Goal: Task Accomplishment & Management: Complete application form

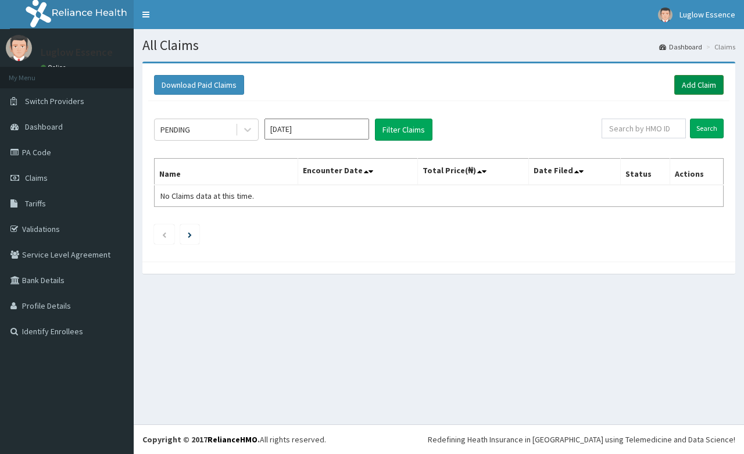
click at [693, 82] on link "Add Claim" at bounding box center [699, 85] width 49 height 20
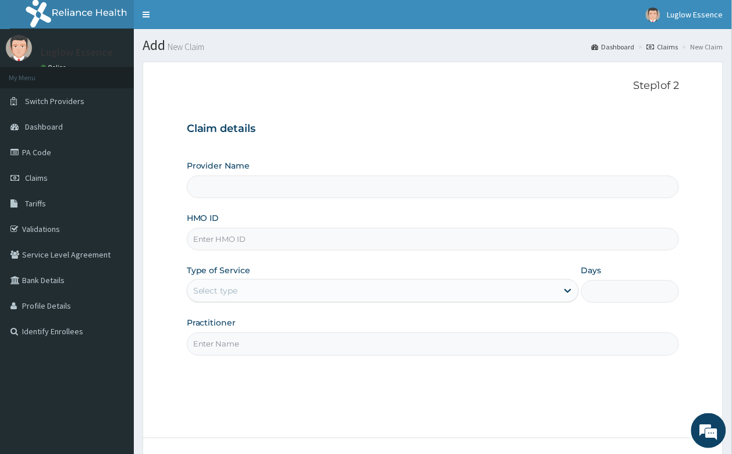
paste input "BLX/10042/A"
type input "BLX/10042/A"
type input "Luglow Aesthetics Spa Magodo"
type input "1"
type input "BLX/10042/A"
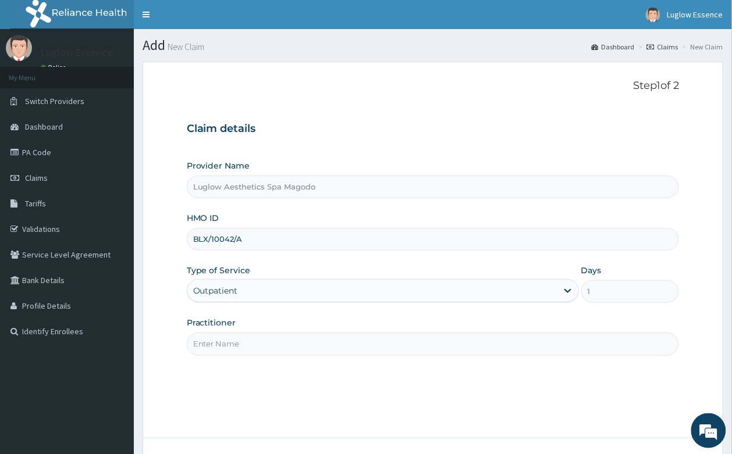
click at [338, 342] on input "Practitioner" at bounding box center [433, 344] width 493 height 23
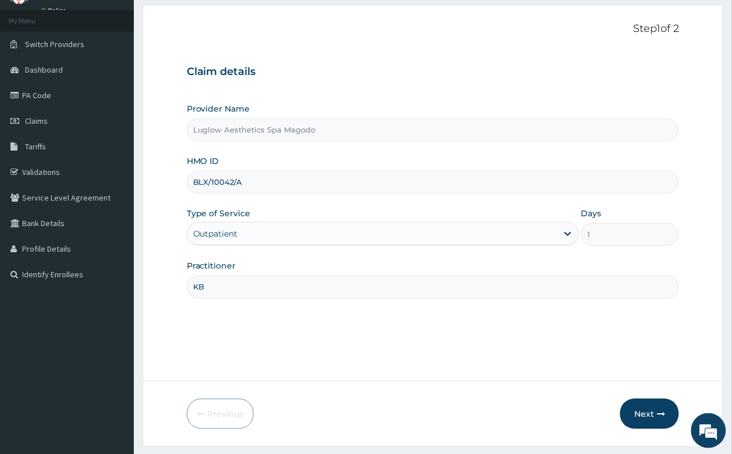
scroll to position [88, 0]
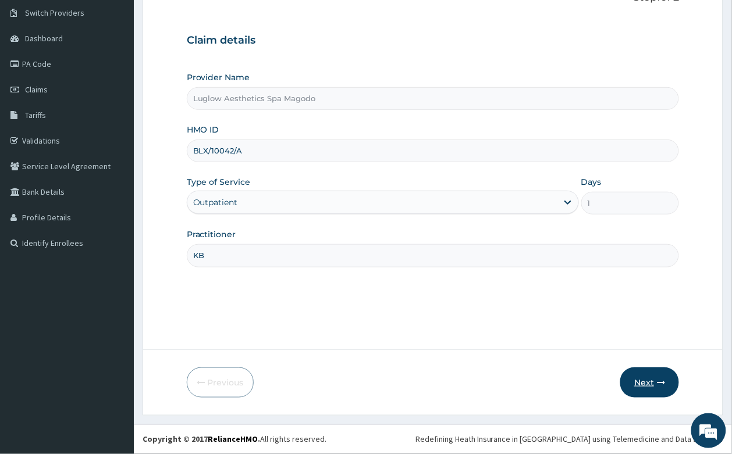
type input "KB"
click at [660, 381] on icon "button" at bounding box center [661, 383] width 8 height 8
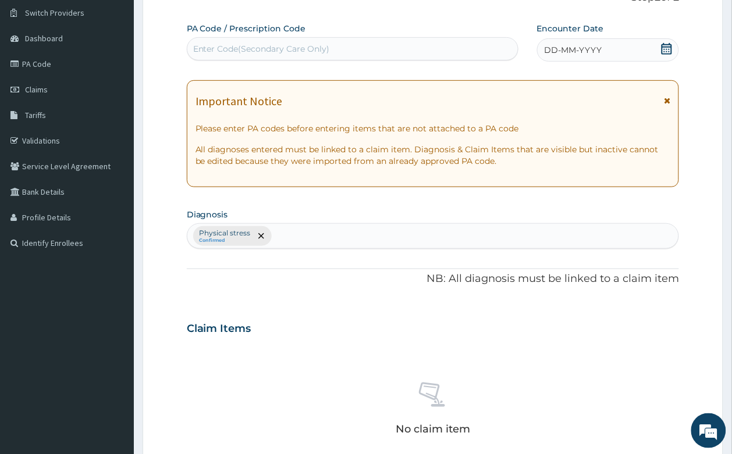
scroll to position [0, 0]
click at [246, 43] on div "Enter Code(Secondary Care Only)" at bounding box center [261, 49] width 137 height 12
paste input "PA/6F3DC1"
type input "PA/6F3DC1"
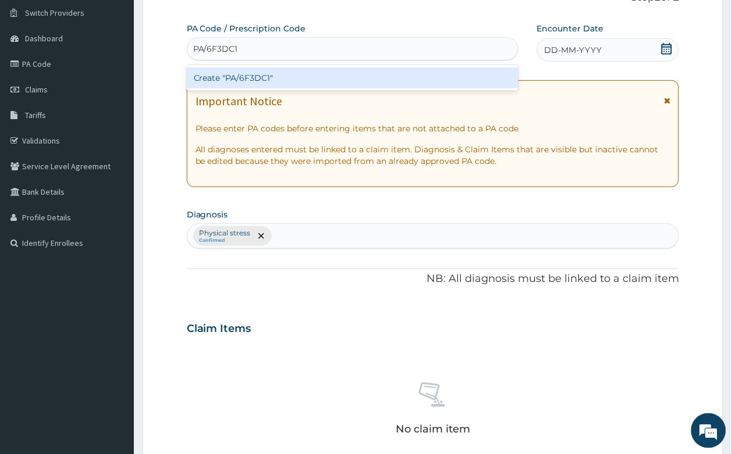
click at [491, 71] on div "Create "PA/6F3DC1"" at bounding box center [352, 77] width 331 height 21
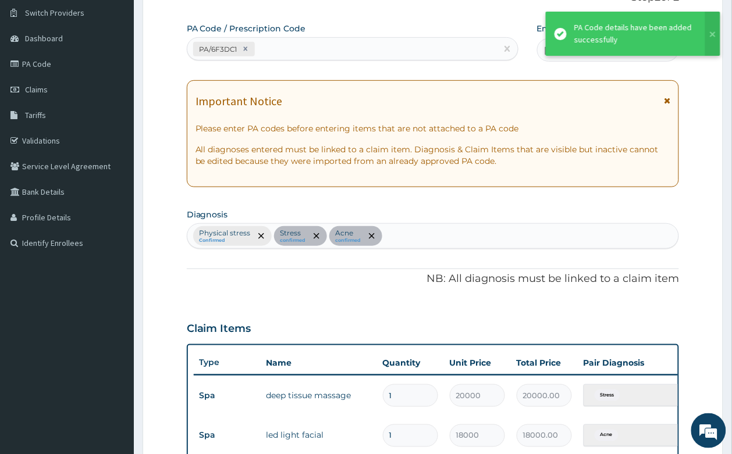
click at [664, 102] on icon at bounding box center [667, 101] width 6 height 8
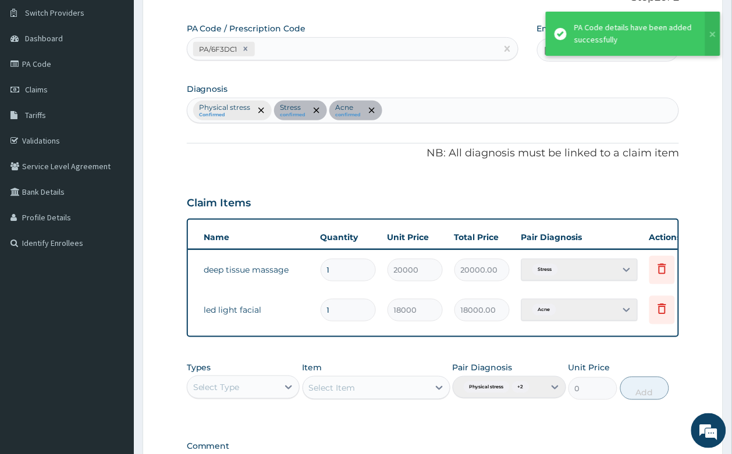
scroll to position [0, 91]
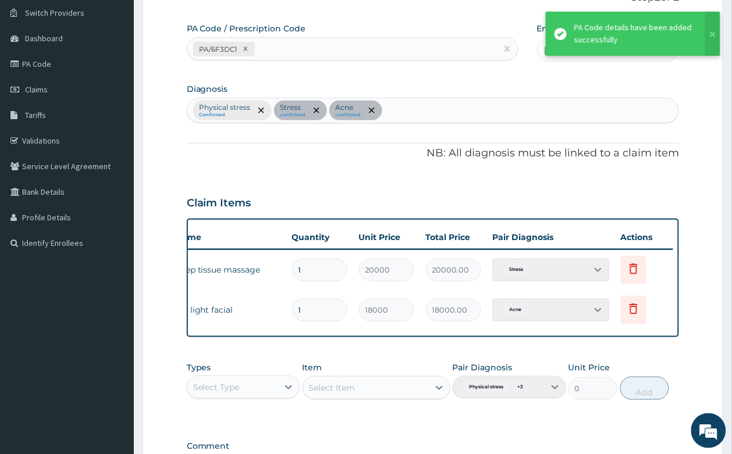
click at [650, 263] on td "Delete" at bounding box center [644, 270] width 58 height 40
click at [640, 265] on icon at bounding box center [633, 270] width 26 height 28
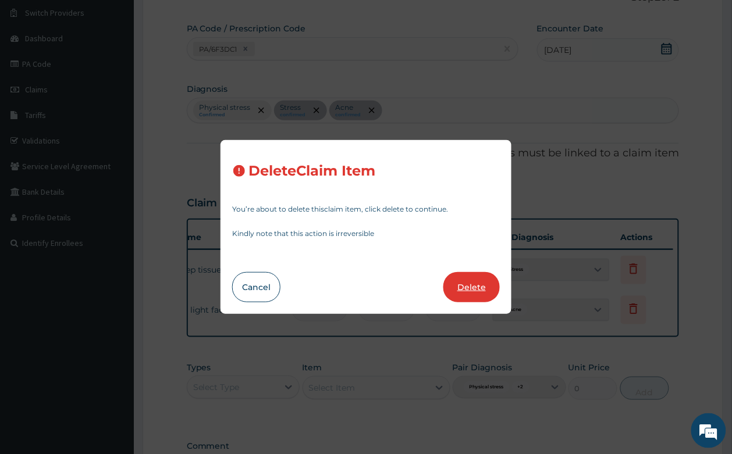
click at [490, 283] on button "Delete" at bounding box center [471, 287] width 56 height 30
type input "18000"
type input "18000.00"
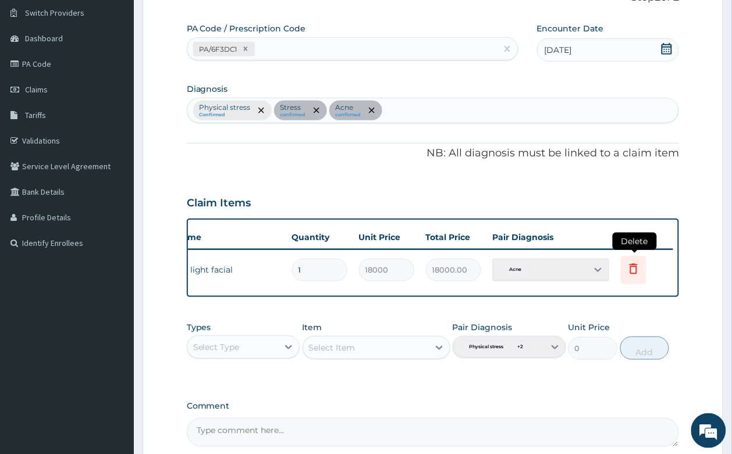
click at [637, 271] on icon at bounding box center [633, 269] width 14 height 14
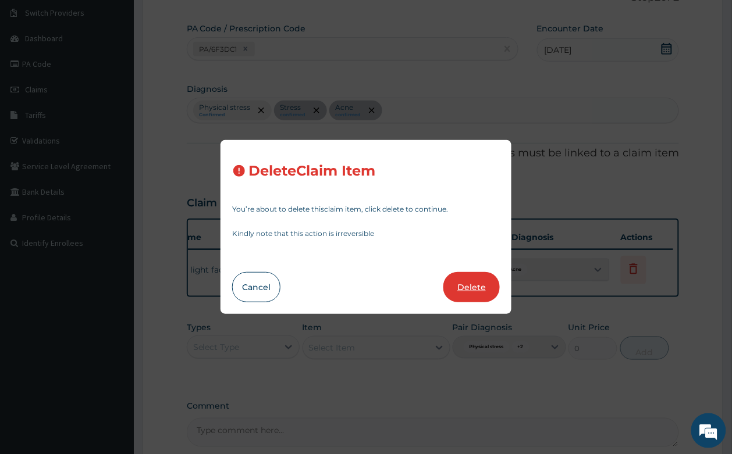
click at [492, 278] on button "Delete" at bounding box center [471, 287] width 56 height 30
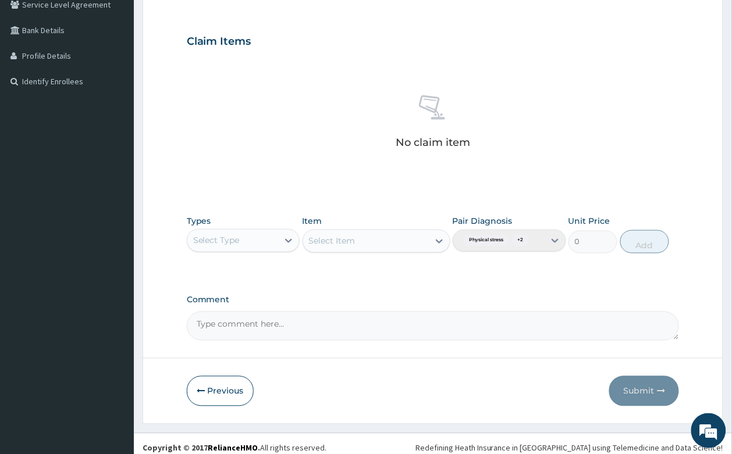
scroll to position [259, 0]
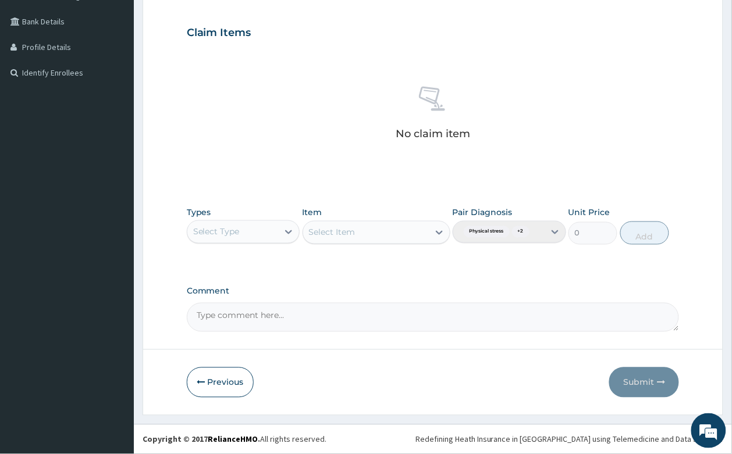
click at [236, 231] on div "Select Type" at bounding box center [216, 232] width 47 height 12
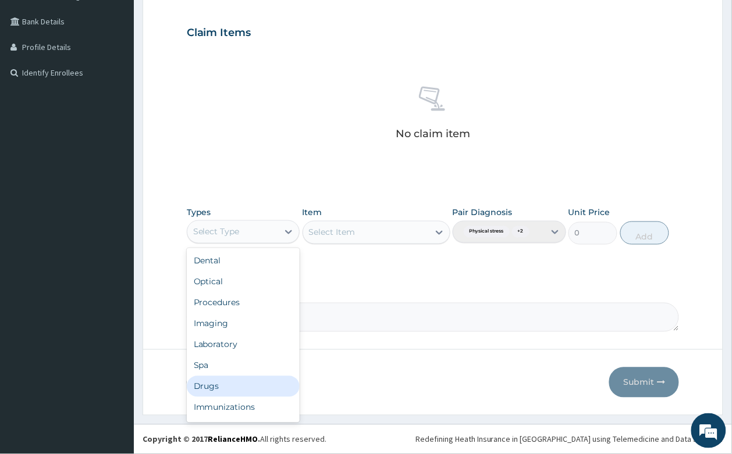
scroll to position [39, 0]
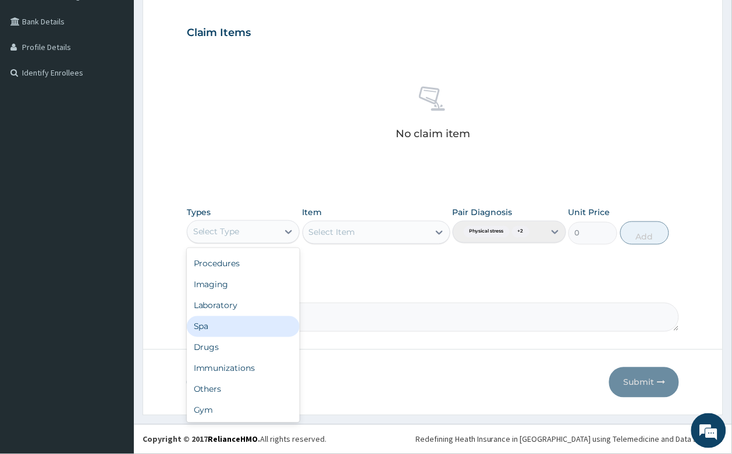
click at [237, 327] on div "Spa" at bounding box center [243, 326] width 113 height 21
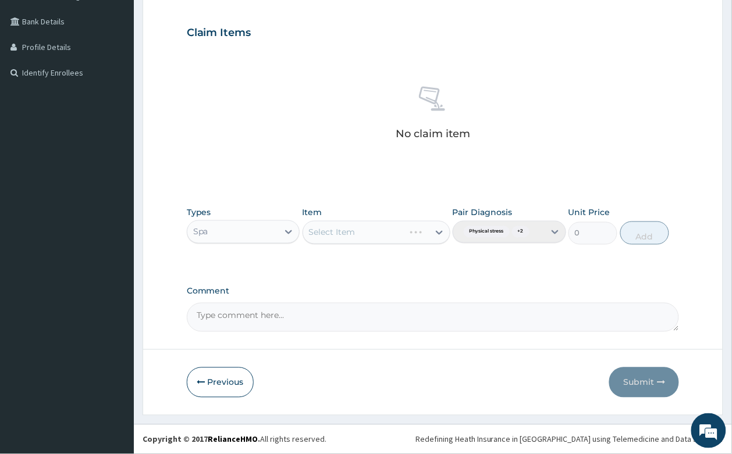
click at [374, 231] on div "Select Item" at bounding box center [376, 232] width 148 height 23
click at [413, 231] on div "Select Item" at bounding box center [376, 232] width 148 height 23
click at [413, 233] on div "Select Item" at bounding box center [376, 232] width 148 height 23
click at [420, 238] on div "Select Item" at bounding box center [366, 232] width 126 height 19
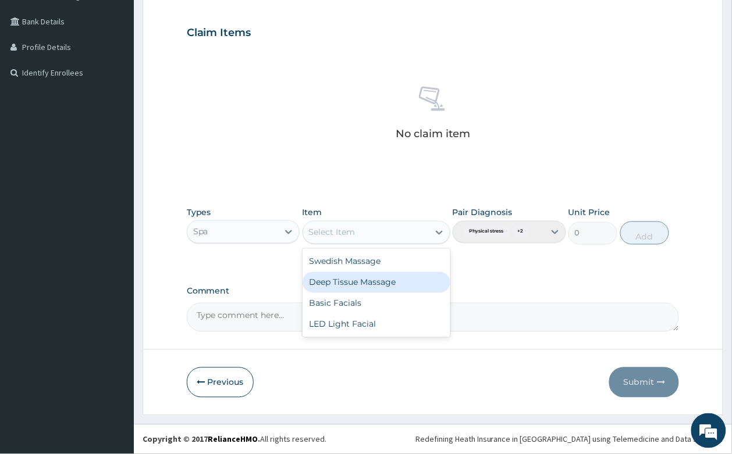
click at [363, 279] on div "Deep Tissue Massage" at bounding box center [376, 282] width 148 height 21
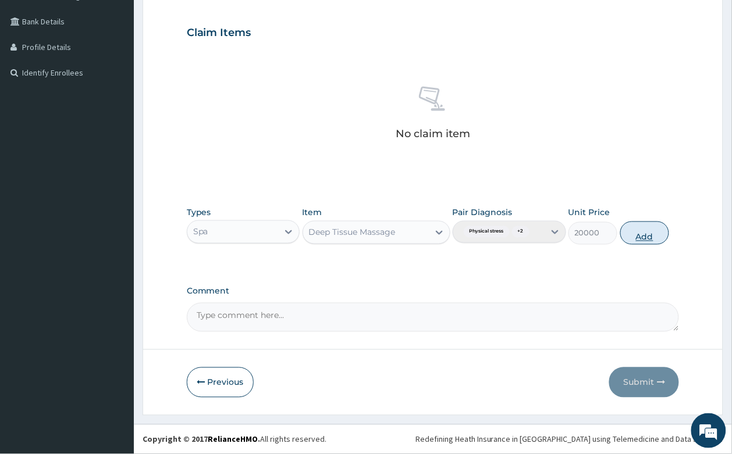
click at [641, 236] on button "Add" at bounding box center [644, 233] width 49 height 23
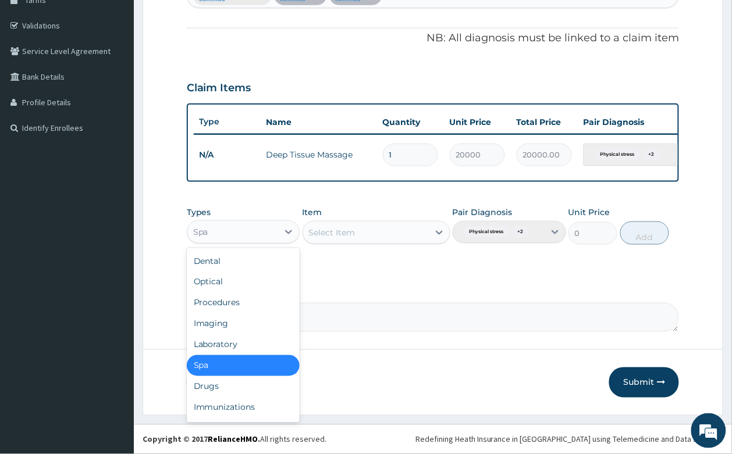
click at [242, 237] on div "Spa" at bounding box center [232, 232] width 91 height 19
click at [379, 236] on div "Select Item" at bounding box center [366, 232] width 126 height 19
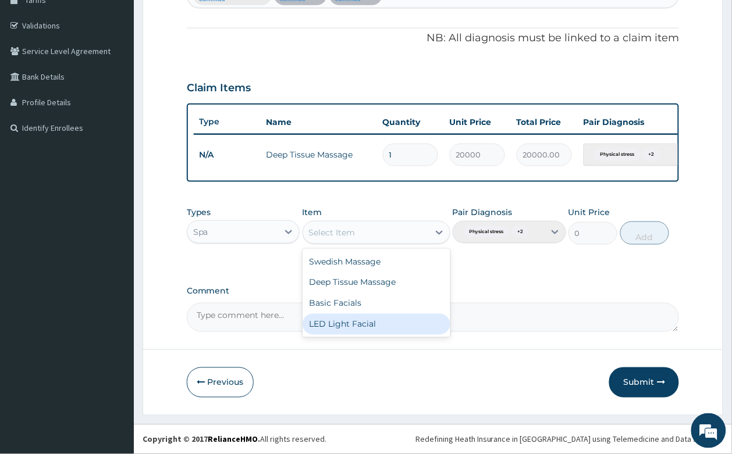
click at [329, 324] on div "LED Light Facial" at bounding box center [376, 324] width 148 height 21
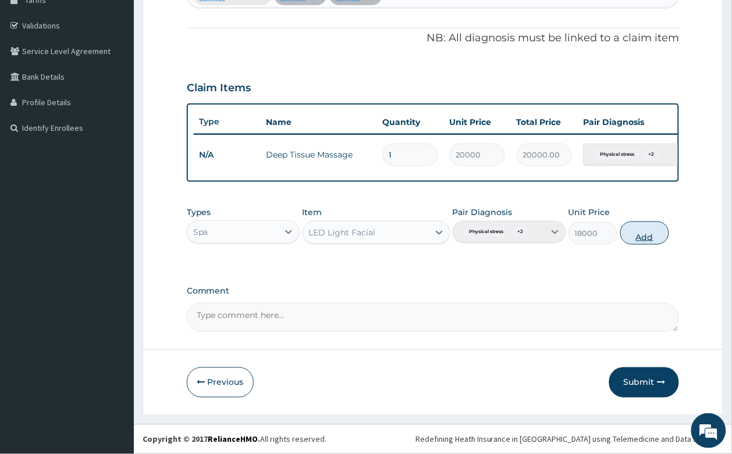
click at [633, 234] on button "Add" at bounding box center [644, 233] width 49 height 23
type input "0"
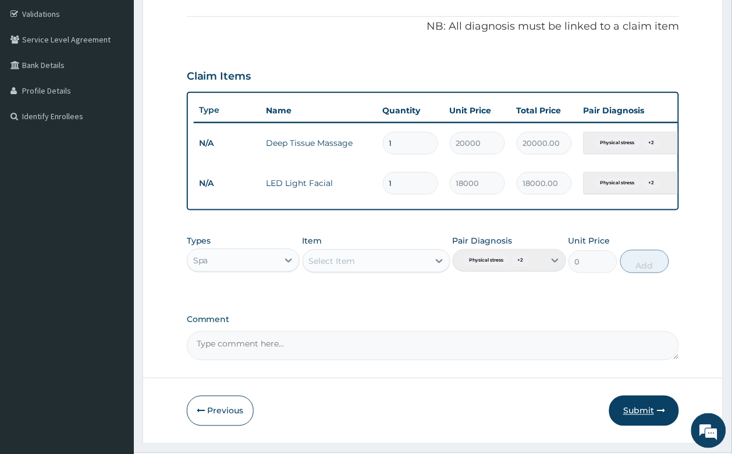
click at [632, 416] on button "Submit" at bounding box center [644, 411] width 70 height 30
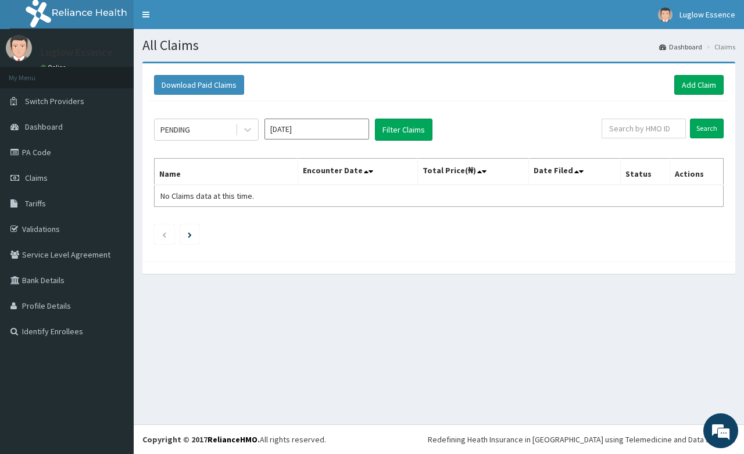
click at [693, 73] on div "Download Paid Claims Add Claim" at bounding box center [439, 85] width 582 height 32
click at [685, 88] on link "Add Claim" at bounding box center [699, 85] width 49 height 20
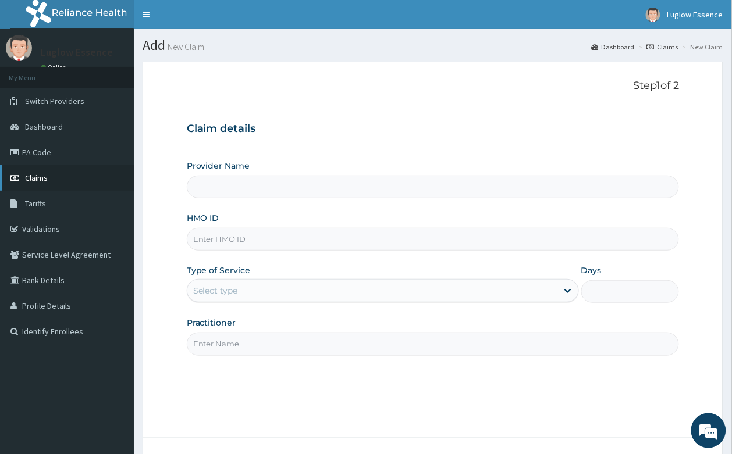
click at [64, 174] on link "Claims" at bounding box center [67, 178] width 134 height 26
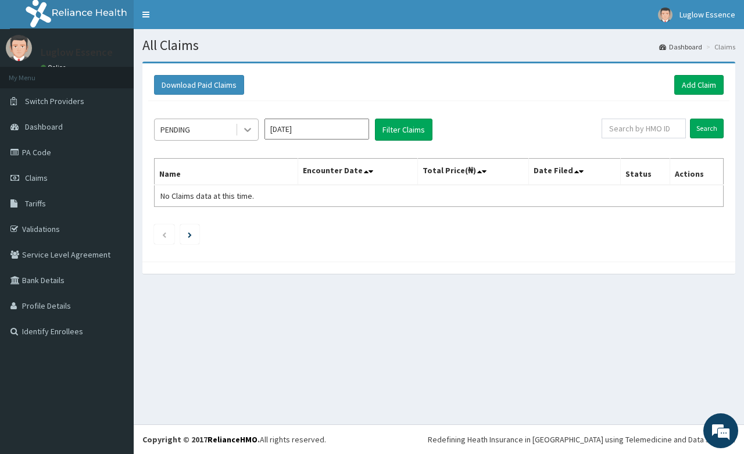
click at [240, 134] on div at bounding box center [247, 129] width 21 height 21
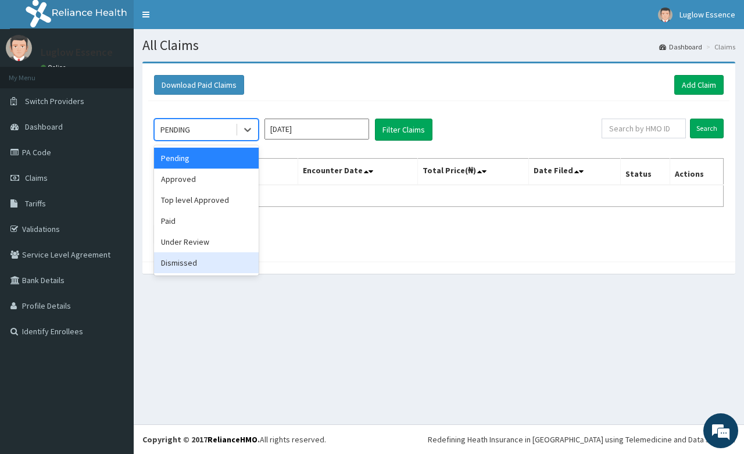
click at [194, 261] on div "Dismissed" at bounding box center [206, 262] width 105 height 21
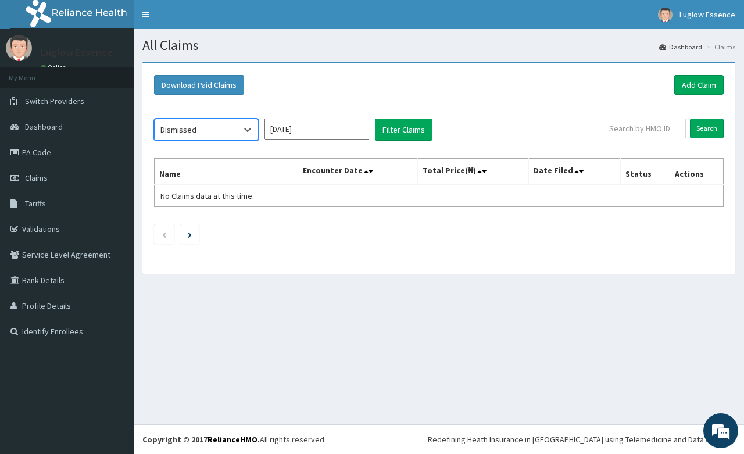
click at [205, 138] on div "Dismissed" at bounding box center [195, 129] width 81 height 19
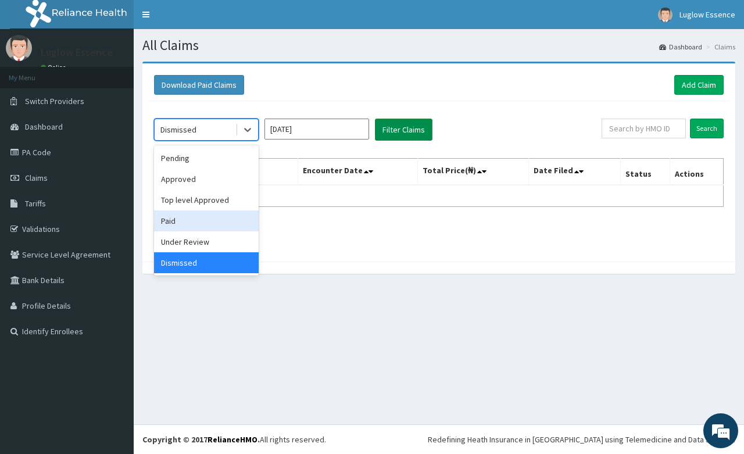
click at [396, 126] on button "Filter Claims" at bounding box center [404, 130] width 58 height 22
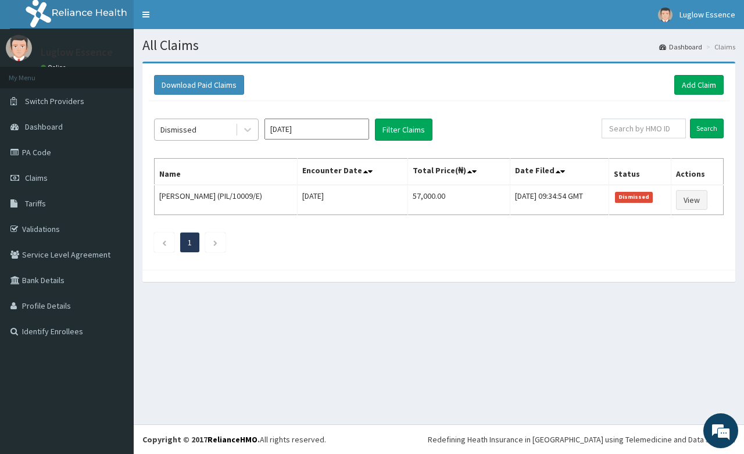
click at [227, 132] on div "Dismissed" at bounding box center [195, 129] width 81 height 19
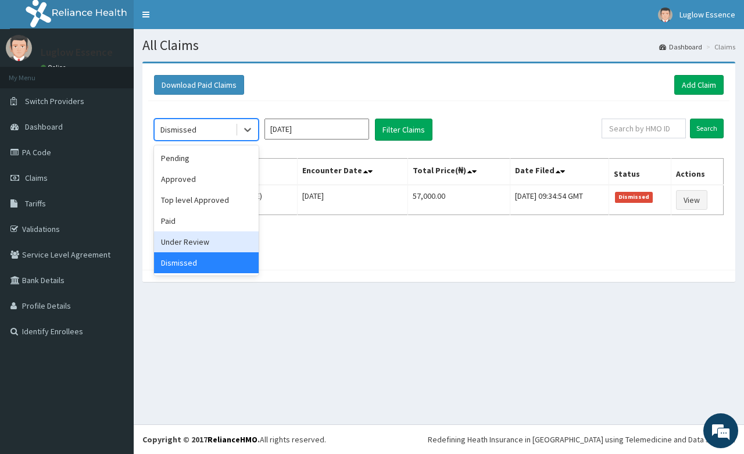
click at [222, 240] on div "Under Review" at bounding box center [206, 241] width 105 height 21
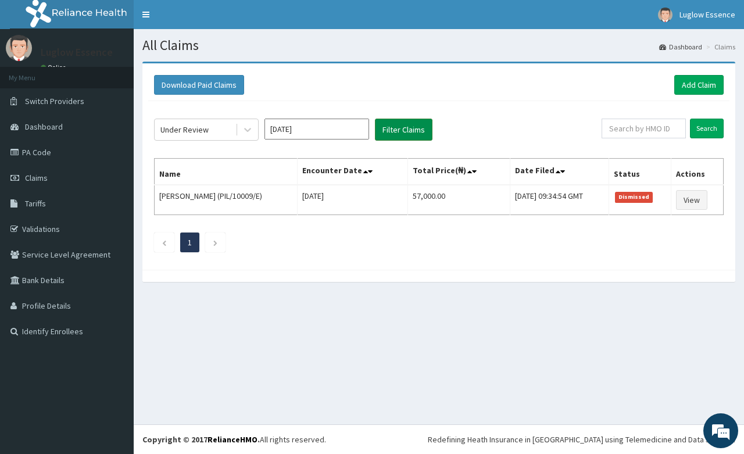
click at [391, 127] on button "Filter Claims" at bounding box center [404, 130] width 58 height 22
